Goal: Transaction & Acquisition: Book appointment/travel/reservation

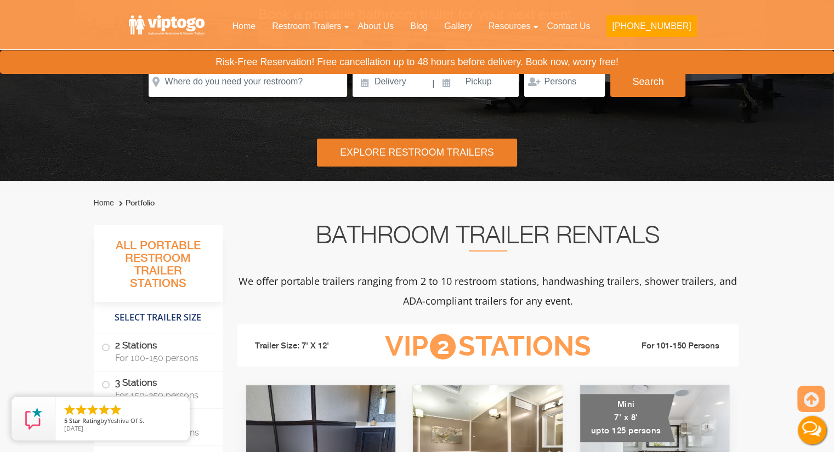
click at [368, 139] on div "Explore Restroom Trailers" at bounding box center [417, 153] width 200 height 28
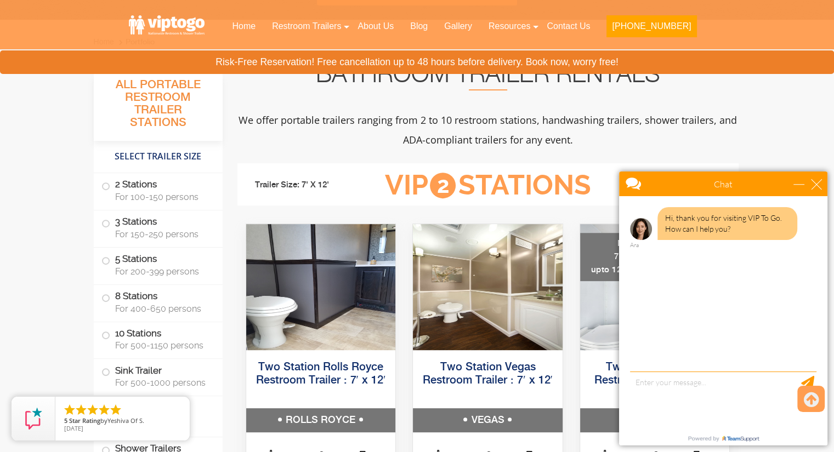
scroll to position [401, 0]
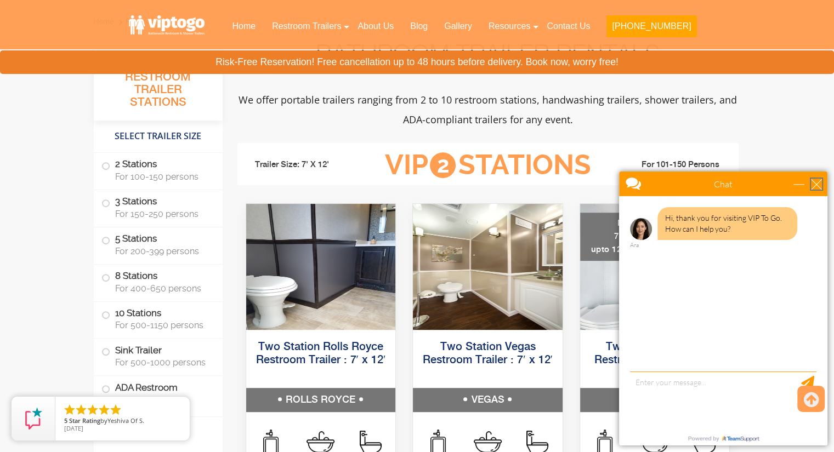
click at [821, 185] on div "close" at bounding box center [816, 184] width 11 height 11
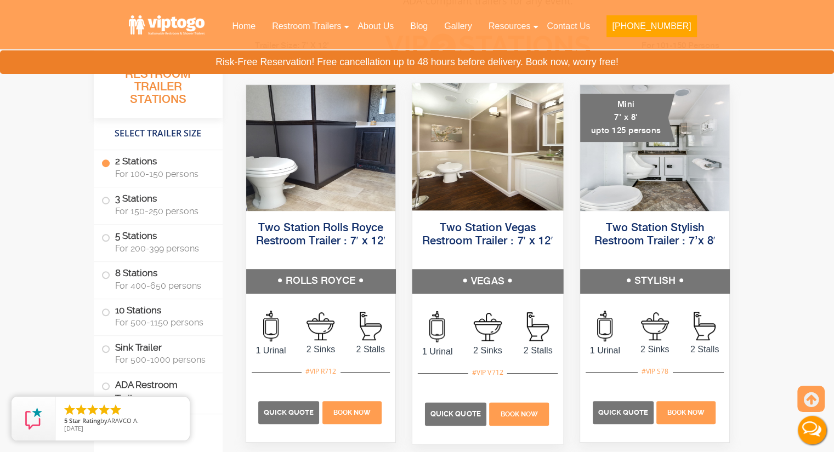
scroll to position [511, 0]
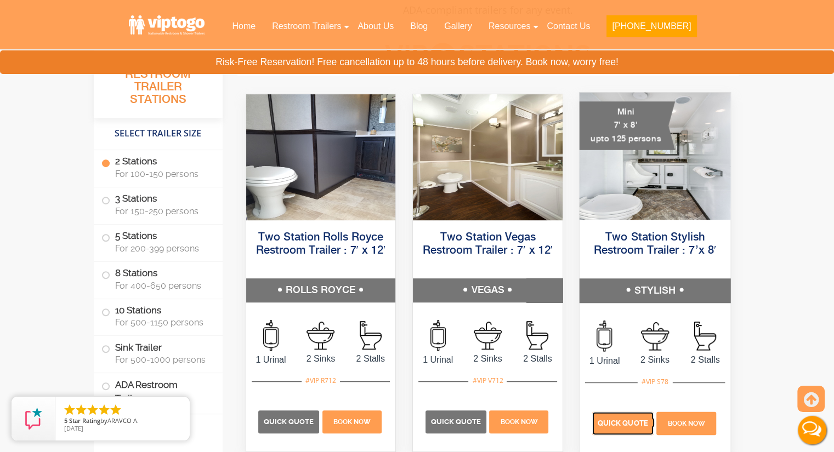
click at [630, 423] on span "Quick Quote" at bounding box center [623, 424] width 50 height 8
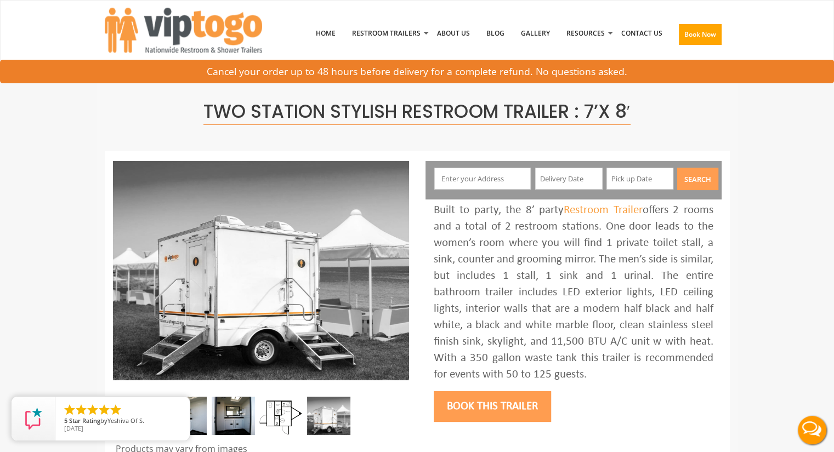
click at [497, 176] on input "text" at bounding box center [482, 179] width 97 height 22
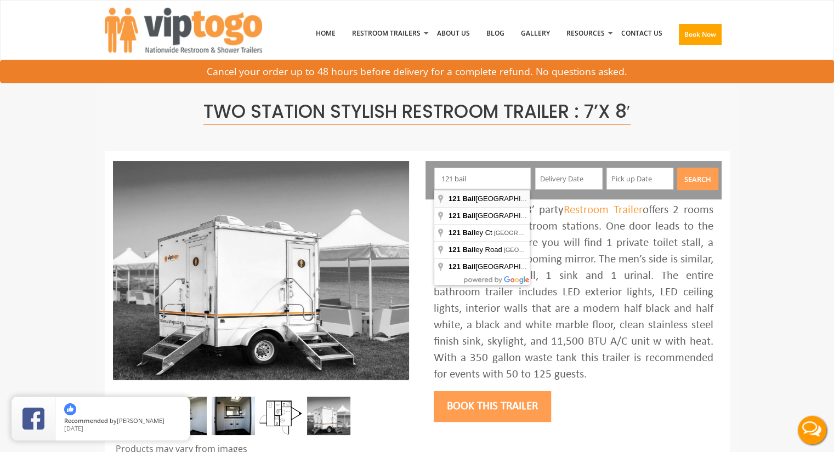
type input "121 Bailey Avenue, Patchogue, NY, USA"
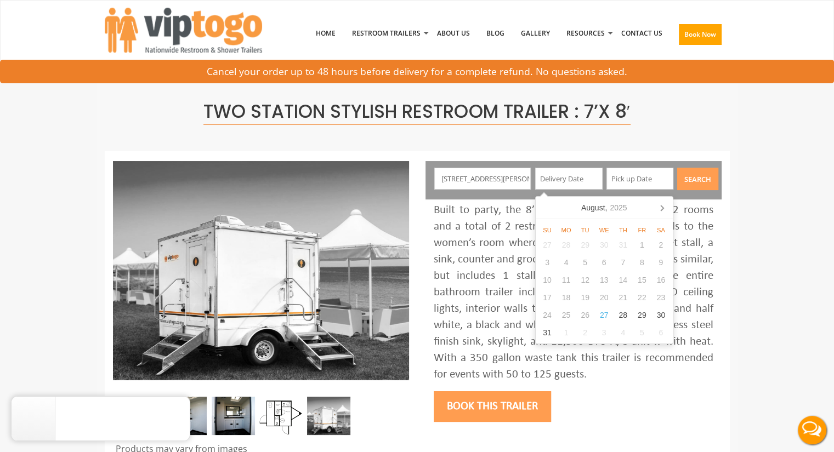
click at [630, 186] on div "121 Bailey Avenue, Patchogue, NY, USA Search" at bounding box center [574, 180] width 296 height 38
click at [659, 211] on icon at bounding box center [662, 208] width 18 height 18
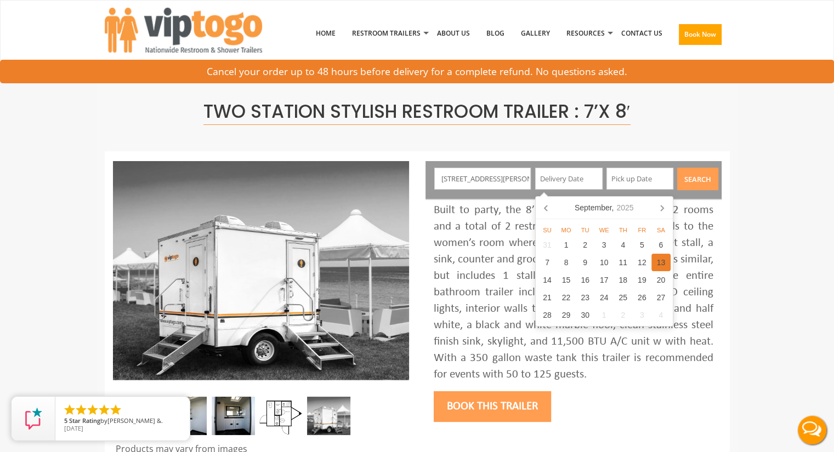
click at [658, 264] on div "13" at bounding box center [661, 263] width 19 height 18
type input "09/13/2025"
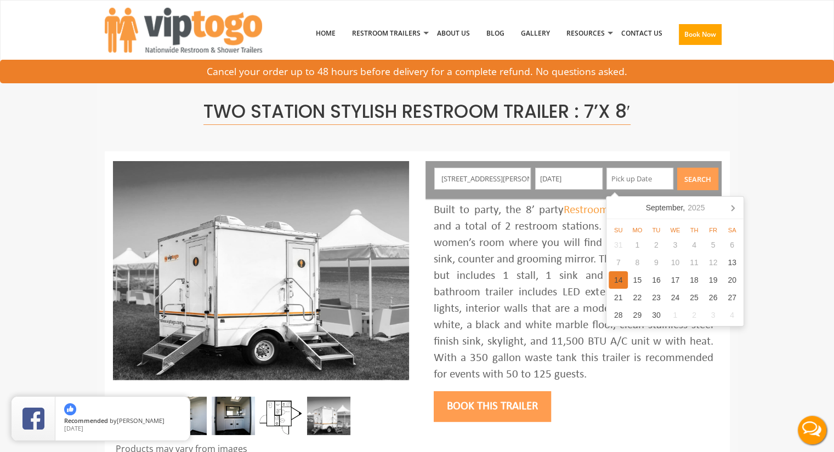
click at [618, 279] on div "14" at bounding box center [618, 280] width 19 height 18
type input "09/14/2025"
click at [705, 183] on button "Search" at bounding box center [697, 179] width 41 height 22
